Goal: Find specific page/section

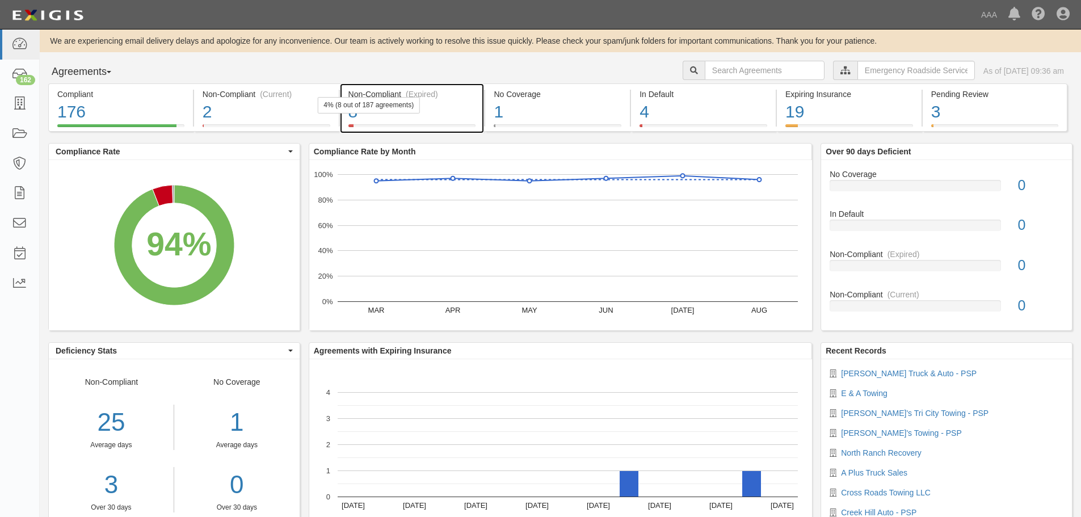
click at [432, 108] on div "8" at bounding box center [412, 112] width 128 height 24
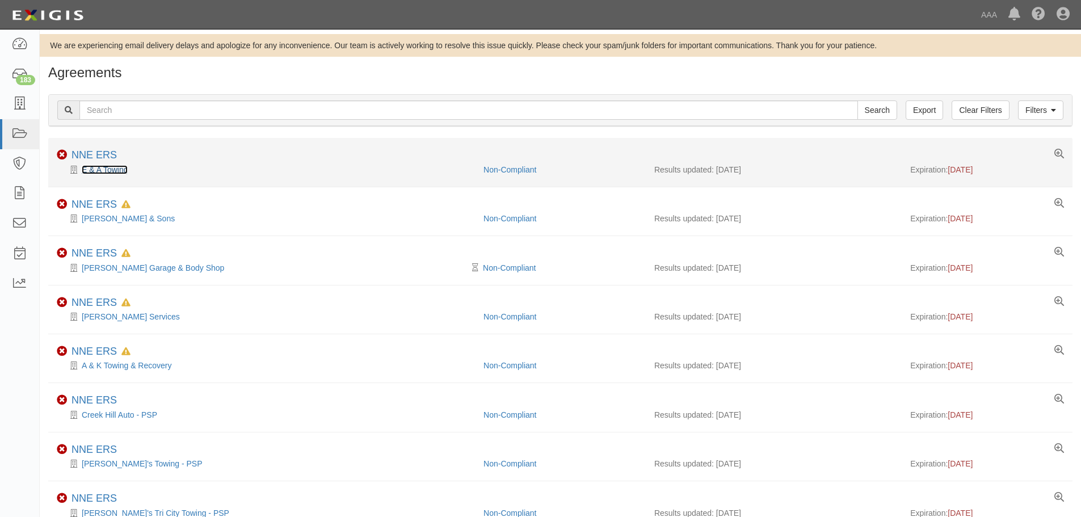
click at [95, 173] on link "E & A Towing" at bounding box center [105, 169] width 46 height 9
